Goal: Transaction & Acquisition: Purchase product/service

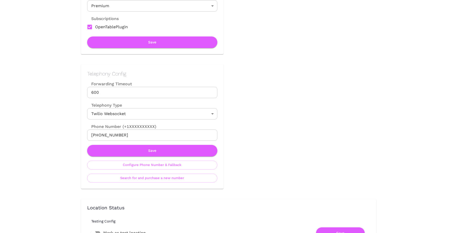
scroll to position [181, 0]
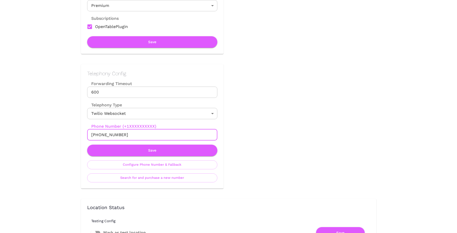
click at [162, 134] on input "[PHONE_NUMBER]" at bounding box center [152, 134] width 130 height 11
drag, startPoint x: 121, startPoint y: 136, endPoint x: 96, endPoint y: 136, distance: 24.6
click at [96, 136] on input "[PHONE_NUMBER]" at bounding box center [152, 134] width 130 height 11
click at [145, 176] on button "Search for and purchase a new number" at bounding box center [152, 177] width 130 height 9
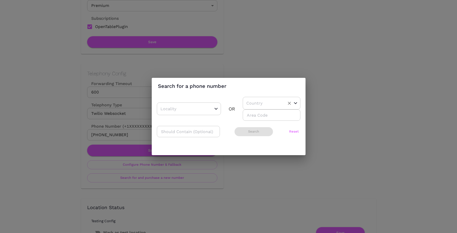
click at [254, 104] on input "text" at bounding box center [263, 103] width 37 height 8
click at [247, 132] on li "AU" at bounding box center [271, 134] width 56 height 9
type input "AU"
click at [251, 113] on input "number" at bounding box center [272, 114] width 58 height 11
click at [252, 131] on button "Search" at bounding box center [254, 131] width 38 height 9
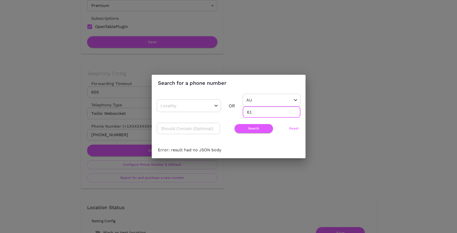
click at [253, 110] on input "61" at bounding box center [272, 111] width 58 height 11
type input "6"
click at [261, 113] on input "number" at bounding box center [272, 111] width 58 height 11
click at [274, 113] on input "number" at bounding box center [272, 111] width 58 height 11
click at [255, 127] on button "Search" at bounding box center [254, 128] width 38 height 9
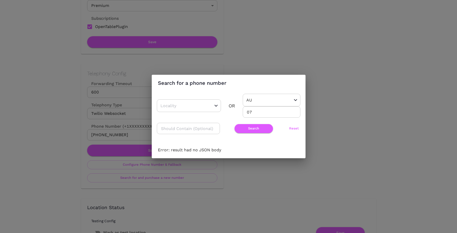
click at [257, 111] on input "07" at bounding box center [272, 111] width 58 height 11
type input "0"
click at [266, 111] on input "number" at bounding box center [272, 111] width 58 height 11
type input "1"
click at [294, 112] on input "1" at bounding box center [272, 111] width 58 height 11
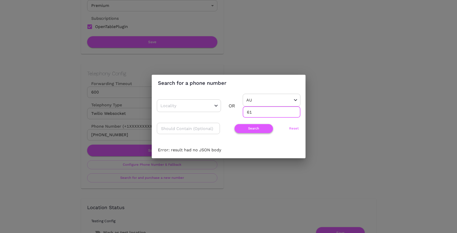
type input "61"
click at [254, 131] on button "Search" at bounding box center [254, 128] width 38 height 9
drag, startPoint x: 257, startPoint y: 111, endPoint x: 223, endPoint y: 111, distance: 33.9
click at [223, 111] on div "​ OR AU ​ 61 ​" at bounding box center [229, 106] width 144 height 24
click at [174, 127] on input "text" at bounding box center [188, 128] width 63 height 11
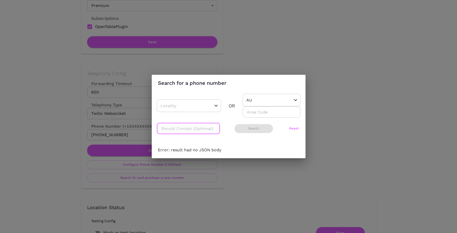
type input "5"
type input "61"
click at [206, 146] on div "Error: result had no JSON body" at bounding box center [229, 150] width 154 height 16
click at [268, 105] on div "AU ​" at bounding box center [272, 100] width 58 height 13
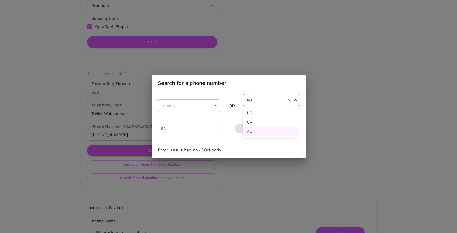
click at [252, 96] on input "AU" at bounding box center [263, 100] width 37 height 8
click at [208, 107] on icon "Clear" at bounding box center [209, 105] width 5 height 5
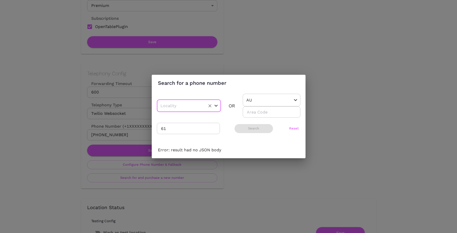
click at [214, 107] on div "Open" at bounding box center [216, 105] width 5 height 5
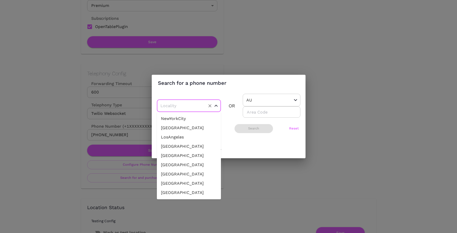
click at [292, 184] on div "Search for a phone number ​ OR AU ​ ​ 61 ​ Search Reset Error: result had no JS…" at bounding box center [228, 116] width 457 height 233
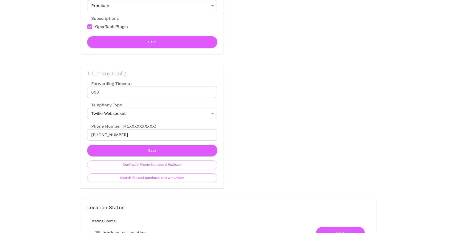
click at [110, 135] on input "[PHONE_NUMBER]" at bounding box center [152, 134] width 130 height 11
